Goal: Ask a question: Seek information or help from site administrators or community

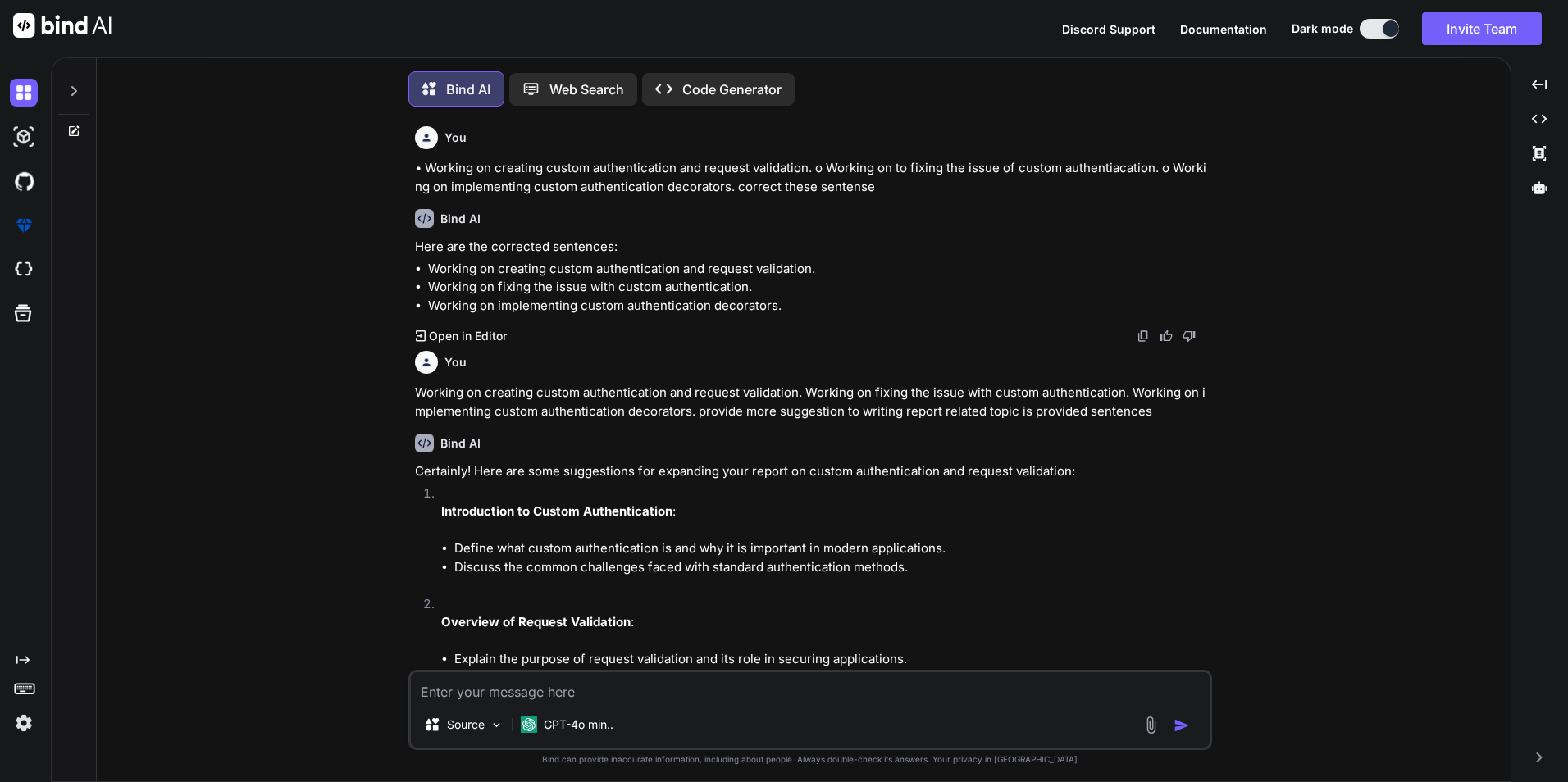
type textarea "x"
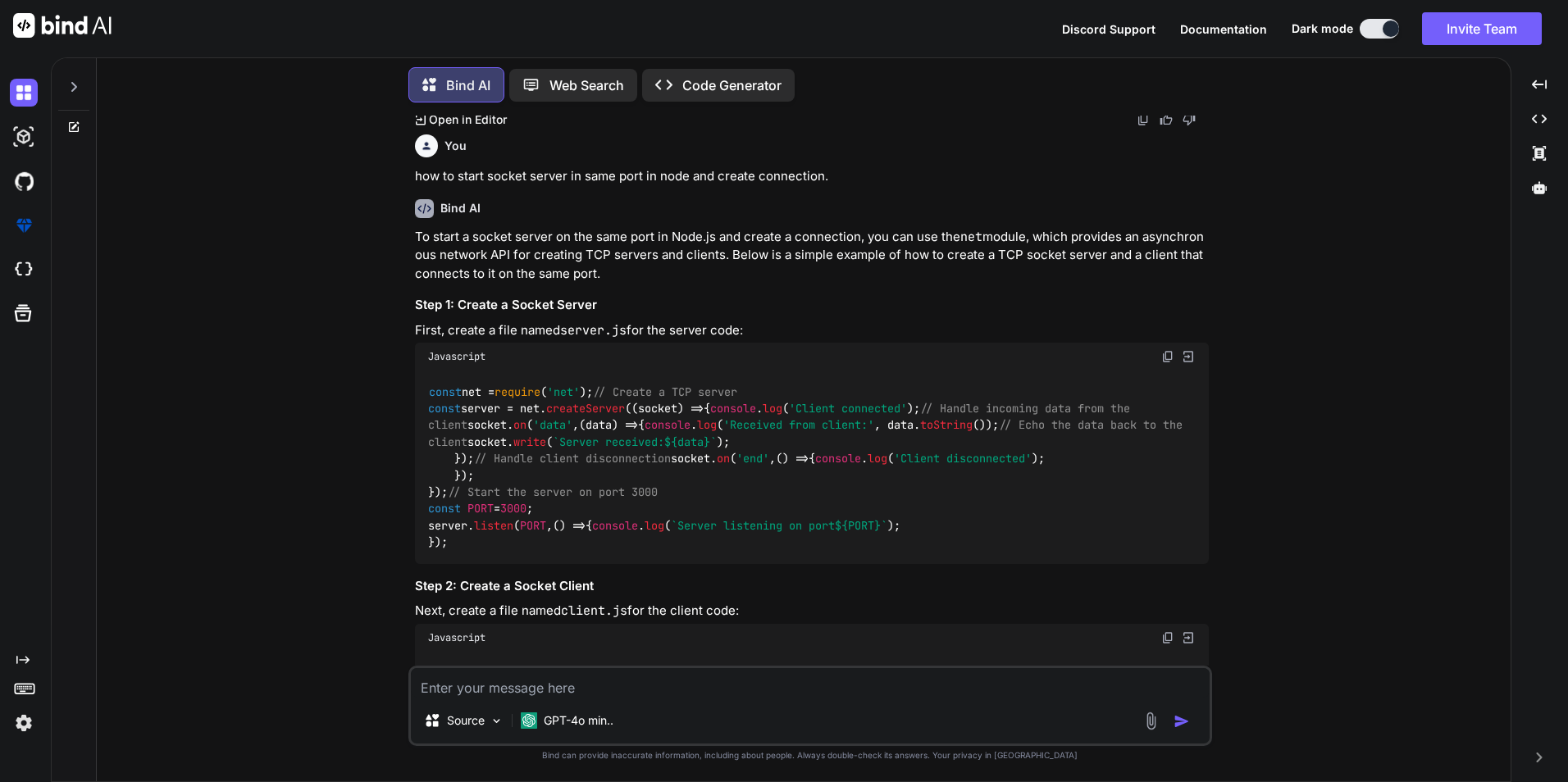
scroll to position [2901, 0]
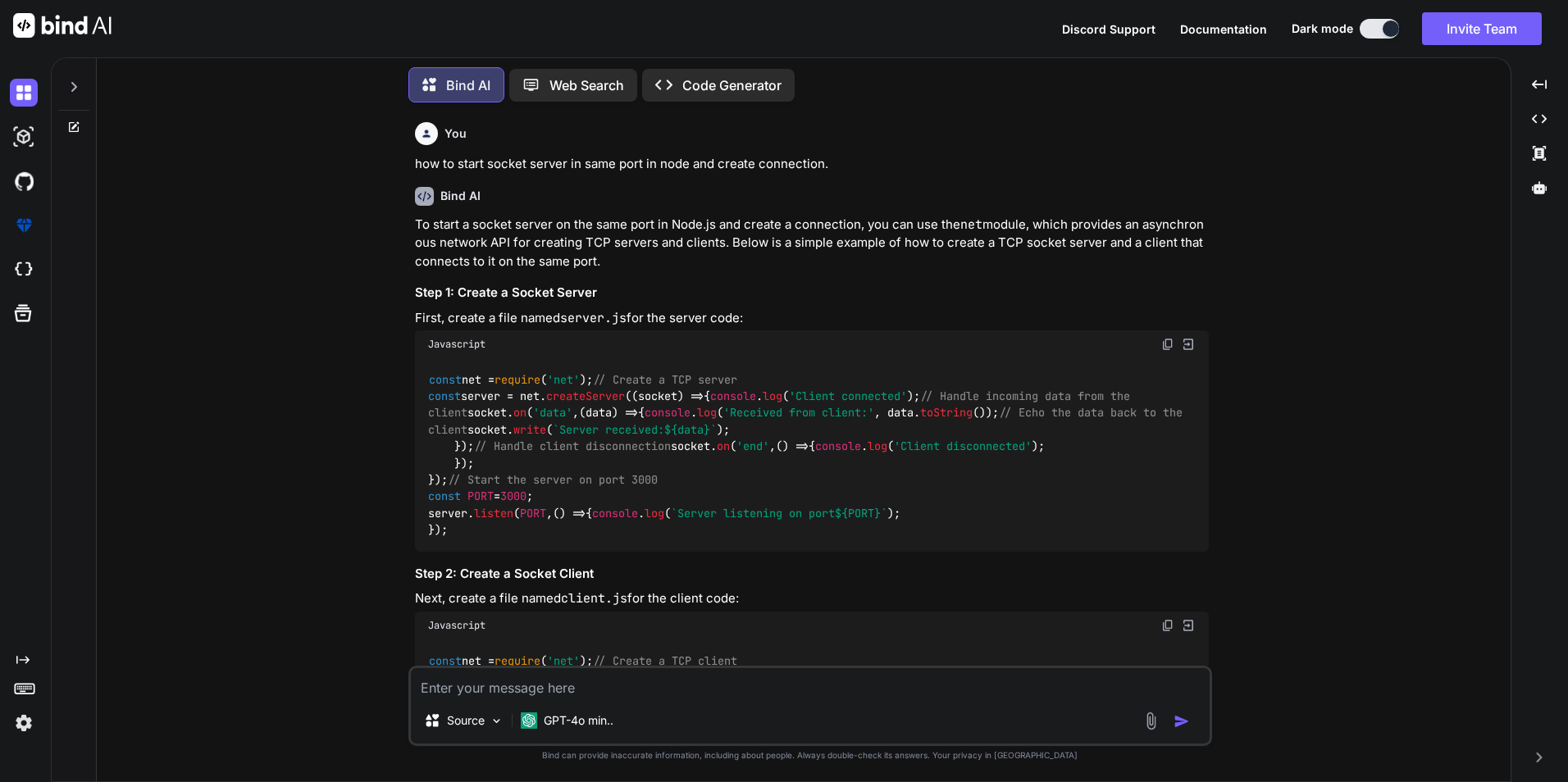
click at [589, 688] on textarea at bounding box center [810, 683] width 799 height 30
type textarea "socket protocols like status 101"
click at [1181, 724] on img "button" at bounding box center [1182, 722] width 17 height 17
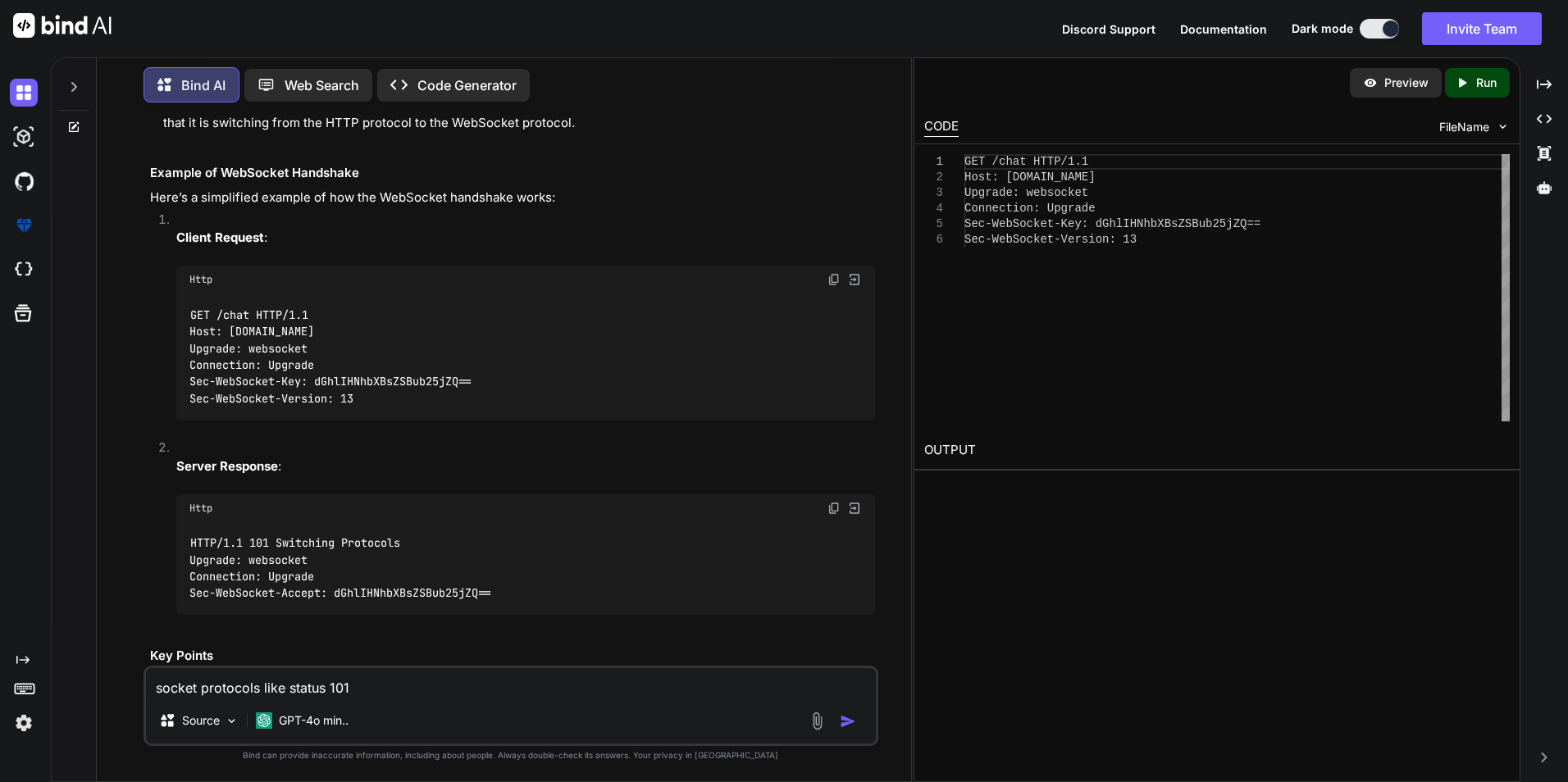
scroll to position [4810, 0]
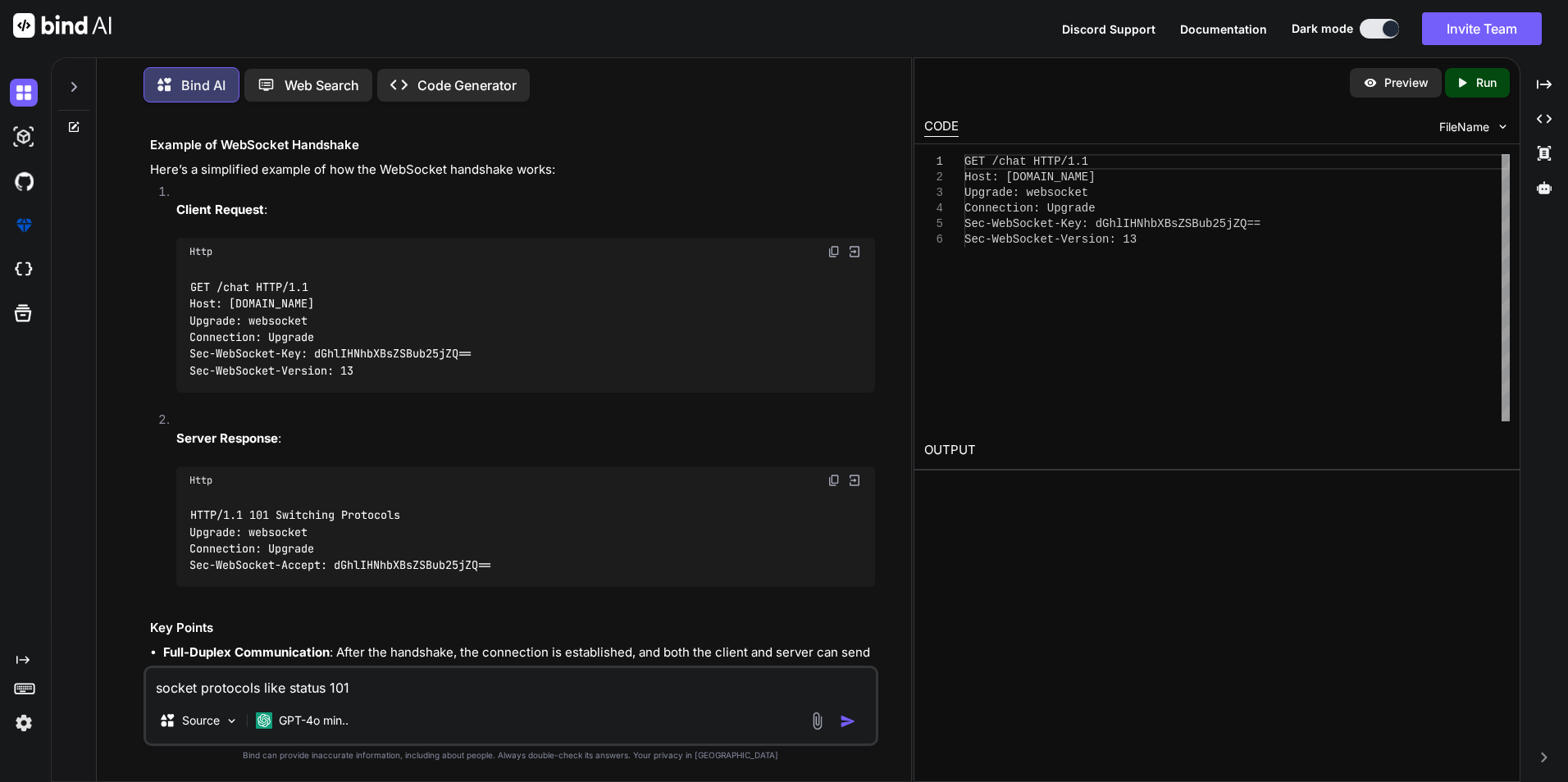
drag, startPoint x: 174, startPoint y: 335, endPoint x: 796, endPoint y: 356, distance: 622.4
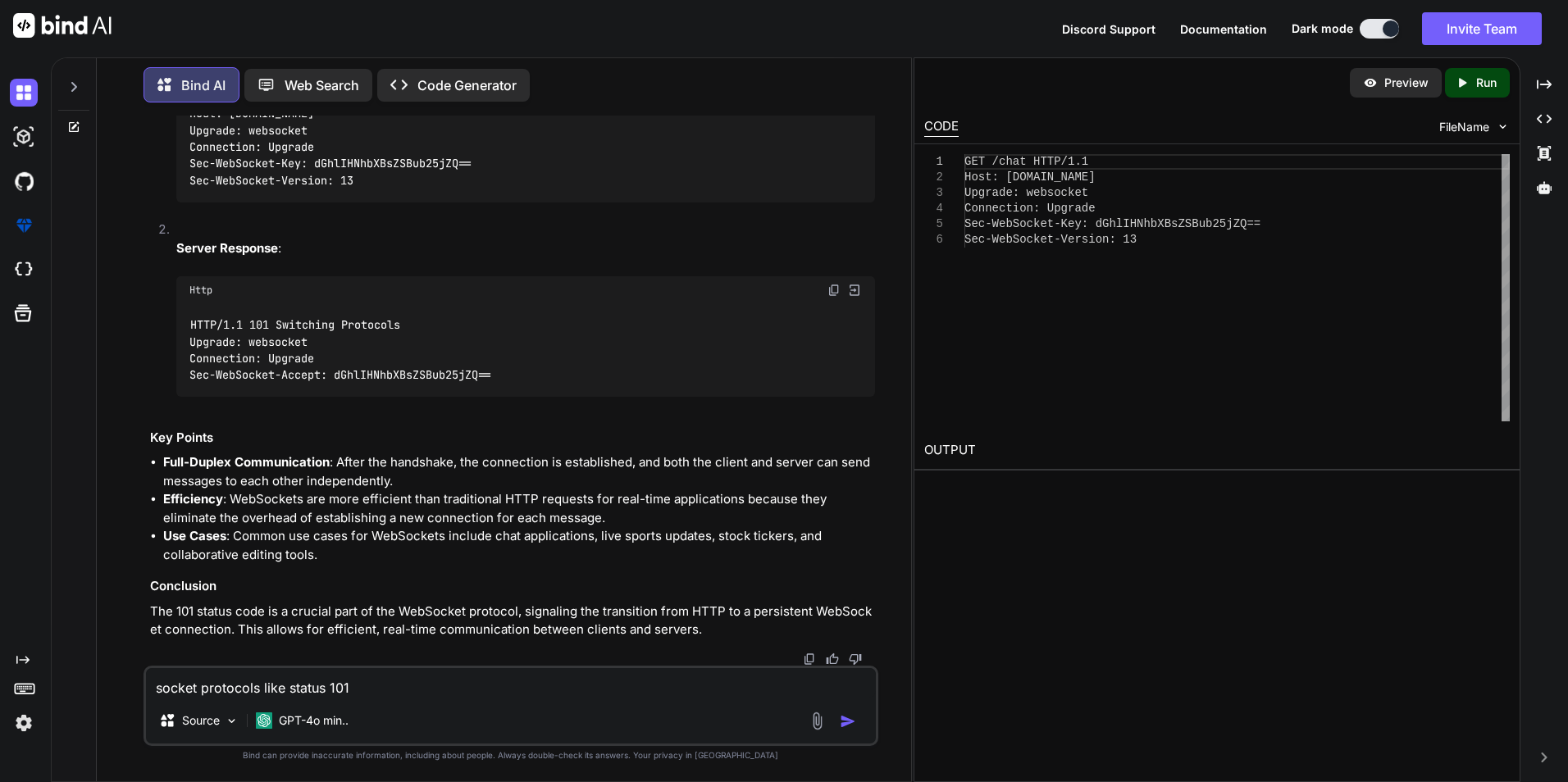
scroll to position [5138, 0]
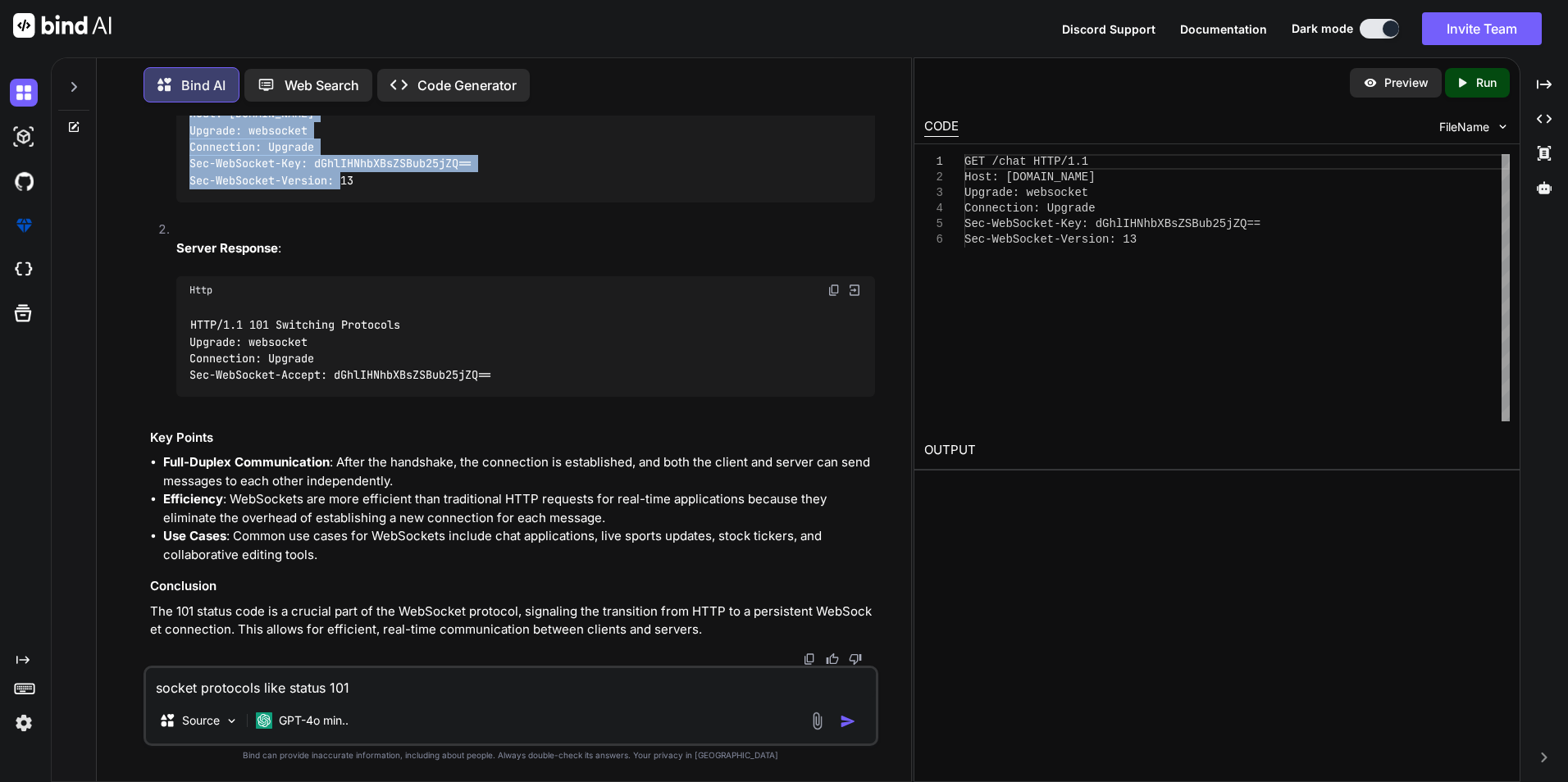
drag, startPoint x: 394, startPoint y: 511, endPoint x: 181, endPoint y: 430, distance: 227.9
click at [181, 202] on div "GET /chat HTTP/1.1 Host: [DOMAIN_NAME] Upgrade: websocket Connection: Upgrade S…" at bounding box center [525, 138] width 699 height 126
click at [668, 202] on div "GET /chat HTTP/1.1 Host: [DOMAIN_NAME] Upgrade: websocket Connection: Upgrade S…" at bounding box center [525, 138] width 699 height 126
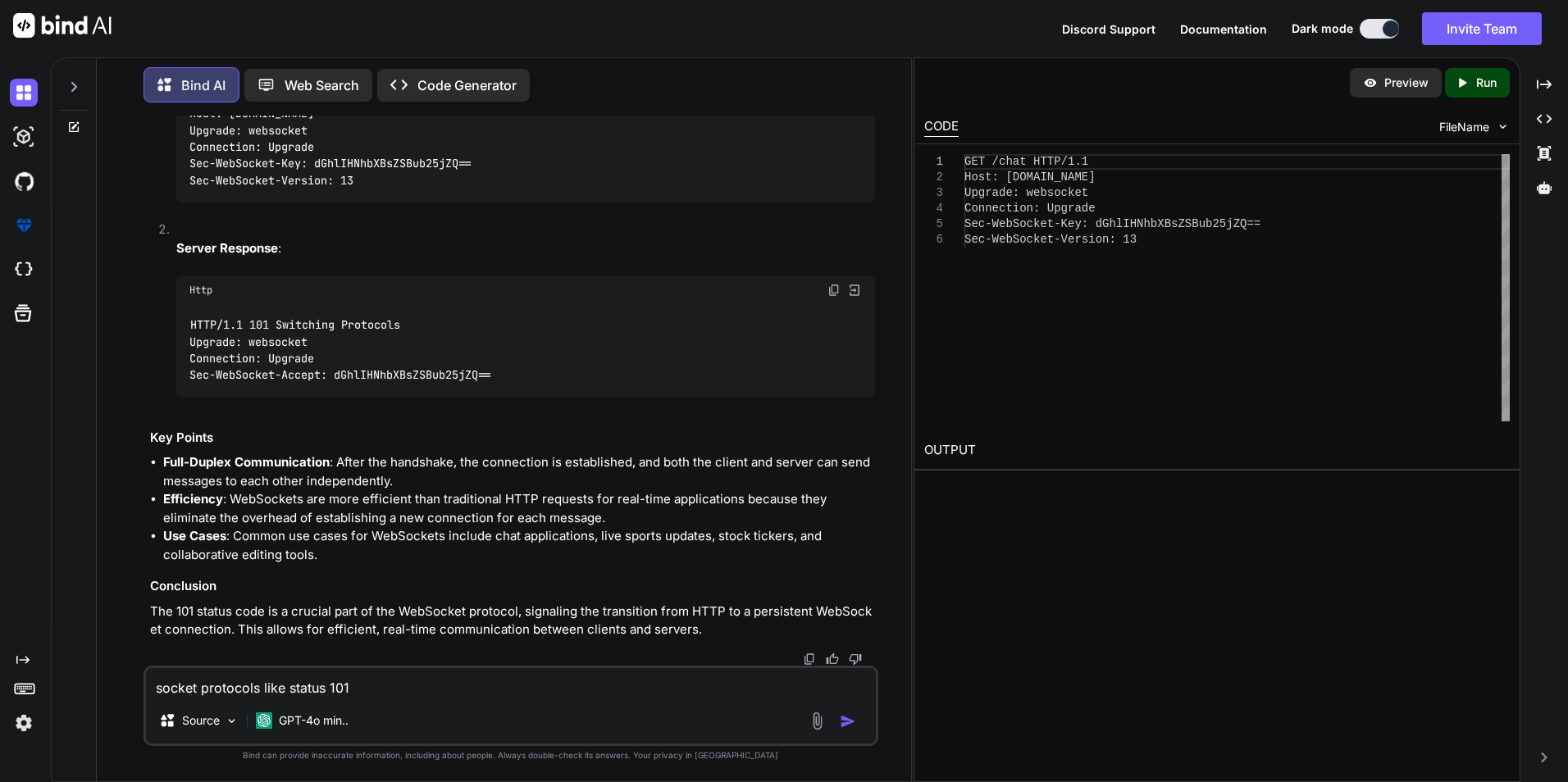
scroll to position [5466, 0]
click at [221, 688] on textarea "socket protocols like status 101" at bounding box center [512, 683] width 730 height 30
type textarea "i"
type textarea "how to update protocols"
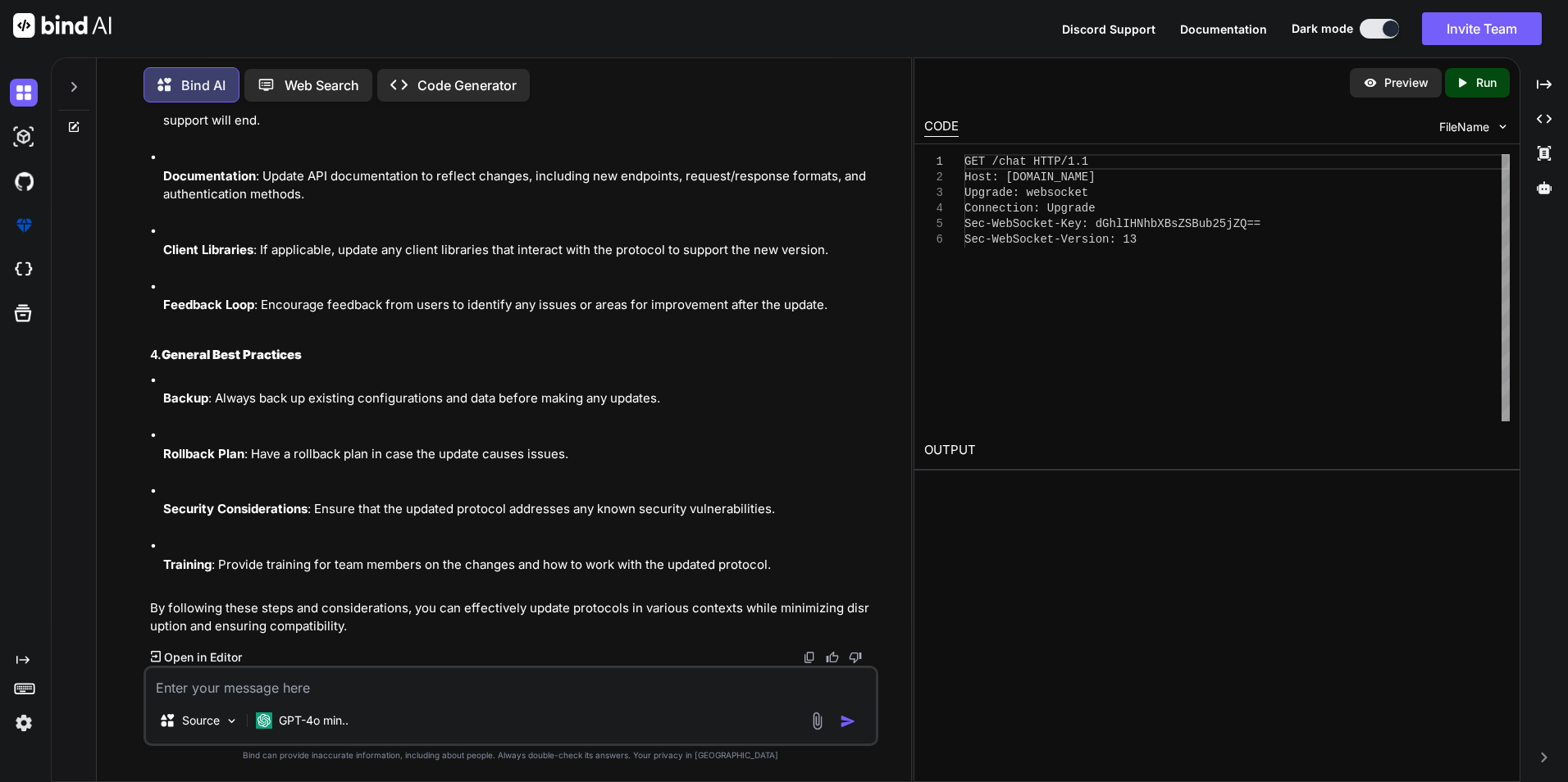
scroll to position [7211, 0]
